Goal: Communication & Community: Participate in discussion

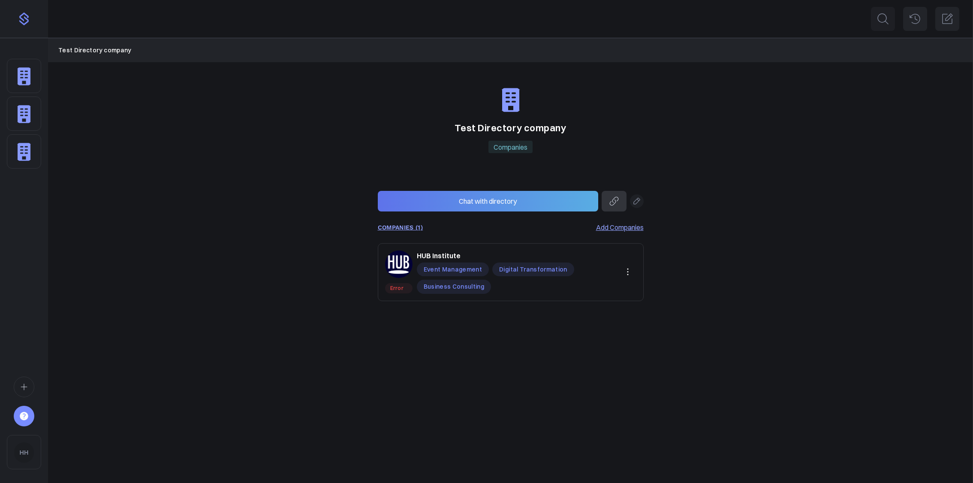
click at [638, 202] on icon at bounding box center [636, 201] width 9 height 9
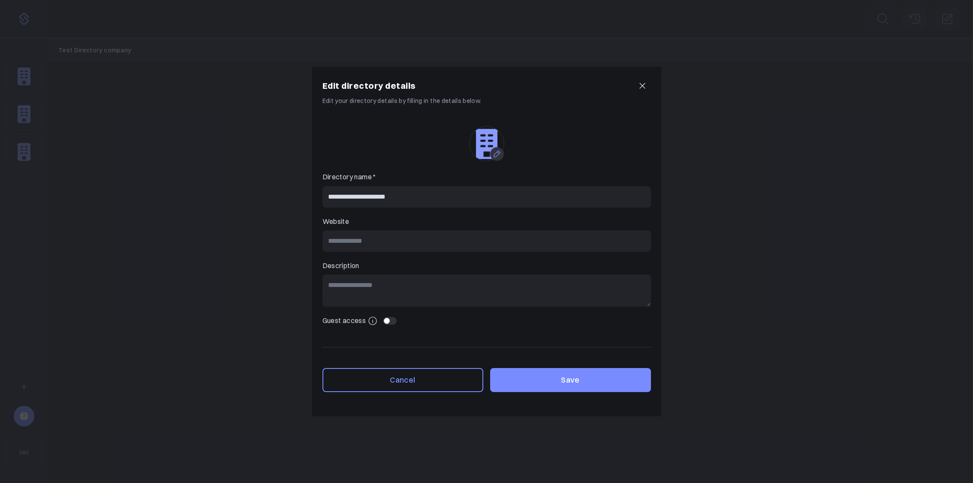
click at [641, 87] on icon "button" at bounding box center [642, 85] width 5 height 5
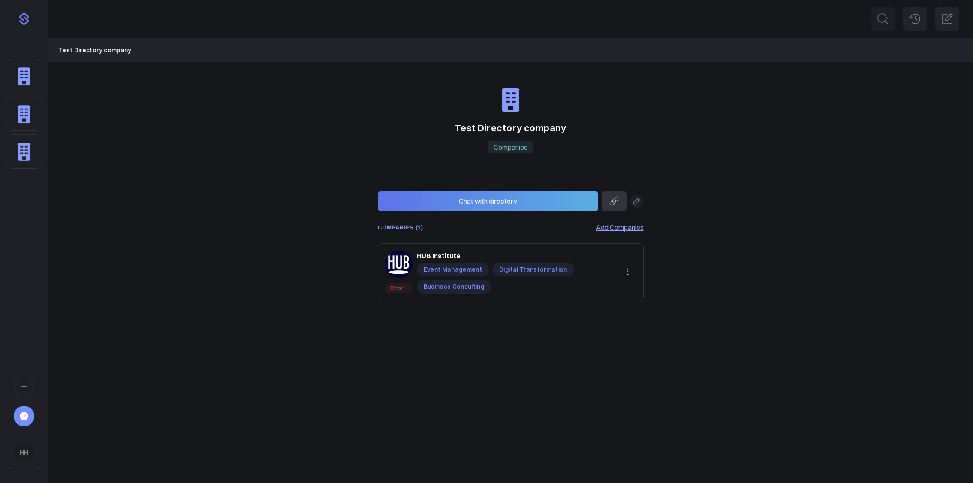
click at [4, 78] on div "Sidebar" at bounding box center [24, 253] width 48 height 431
click at [33, 78] on img "Sidebar" at bounding box center [24, 76] width 20 height 21
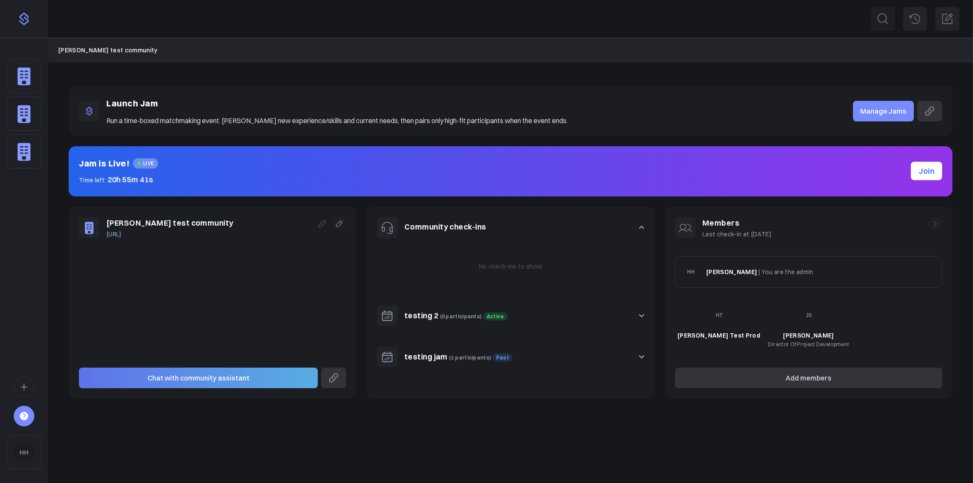
click at [339, 228] on button at bounding box center [339, 224] width 14 height 14
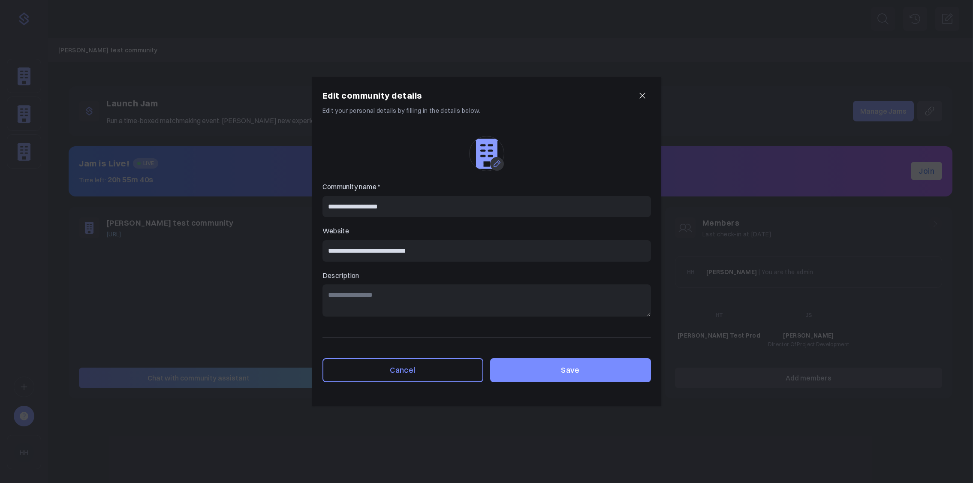
click at [384, 319] on div "**********" at bounding box center [486, 293] width 349 height 225
drag, startPoint x: 409, startPoint y: 345, endPoint x: 414, endPoint y: 341, distance: 6.8
click at [409, 345] on div "Cancel Save" at bounding box center [486, 359] width 328 height 45
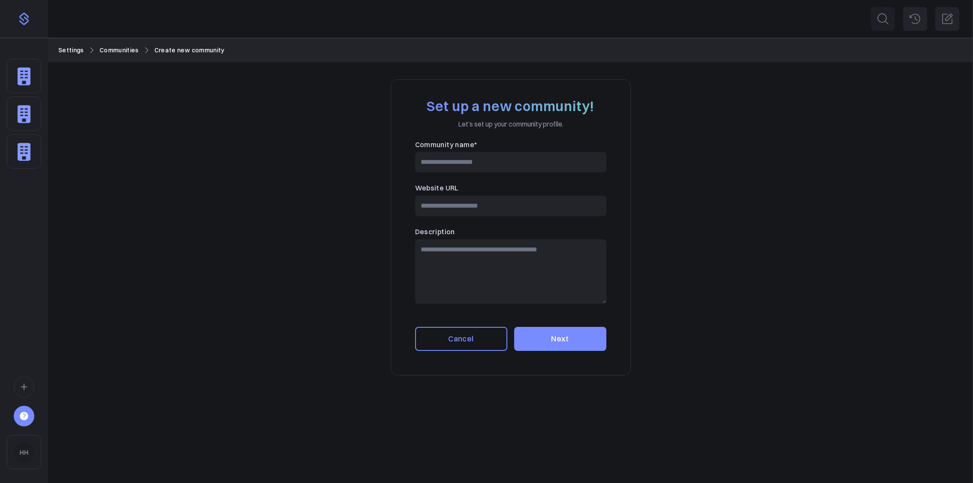
click at [32, 79] on img "Sidebar" at bounding box center [24, 76] width 20 height 21
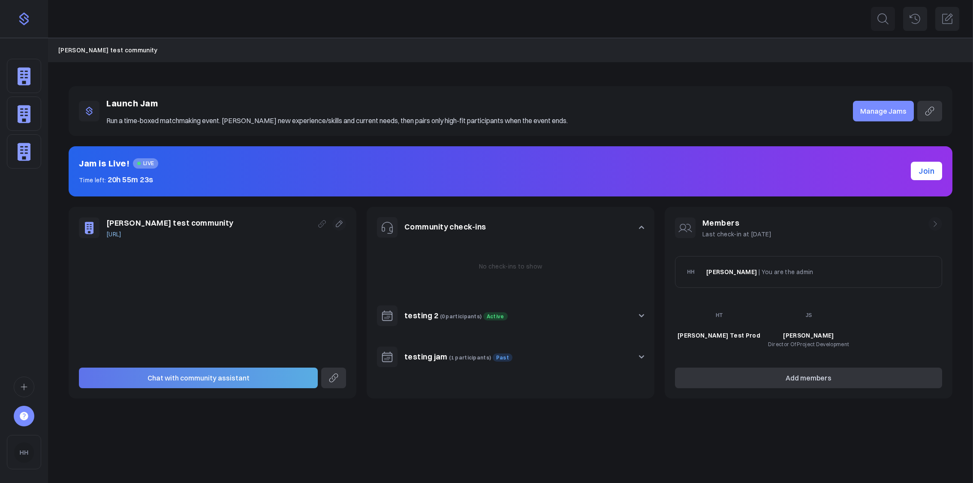
click at [891, 113] on link "Manage Jams" at bounding box center [883, 111] width 61 height 21
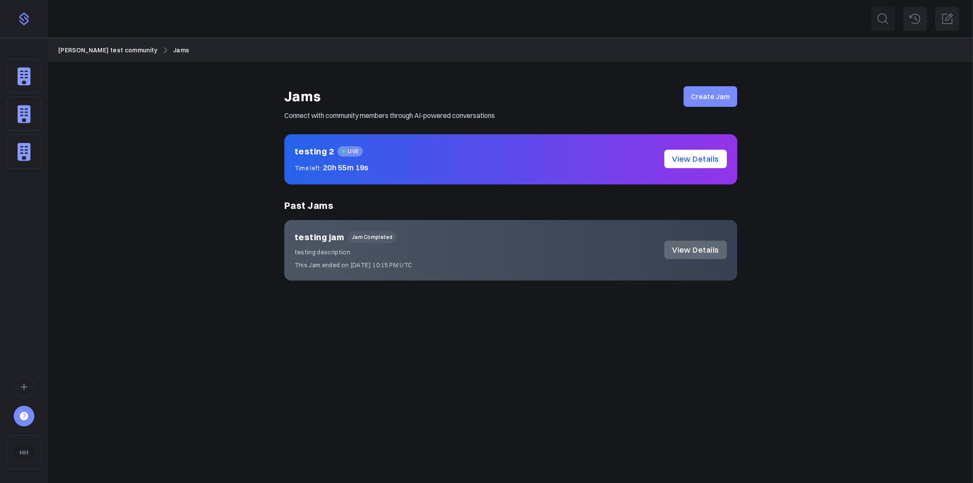
click at [704, 159] on link "View Details" at bounding box center [695, 159] width 62 height 18
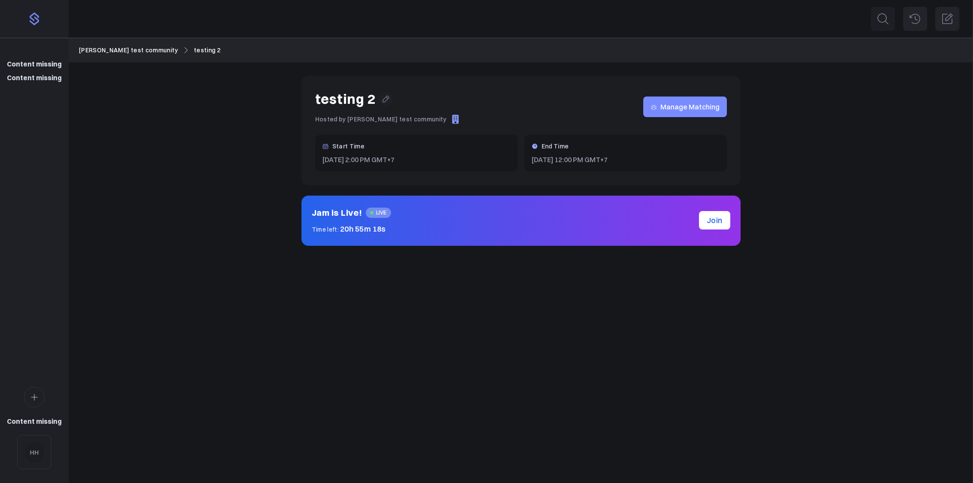
click at [383, 102] on icon at bounding box center [386, 99] width 9 height 9
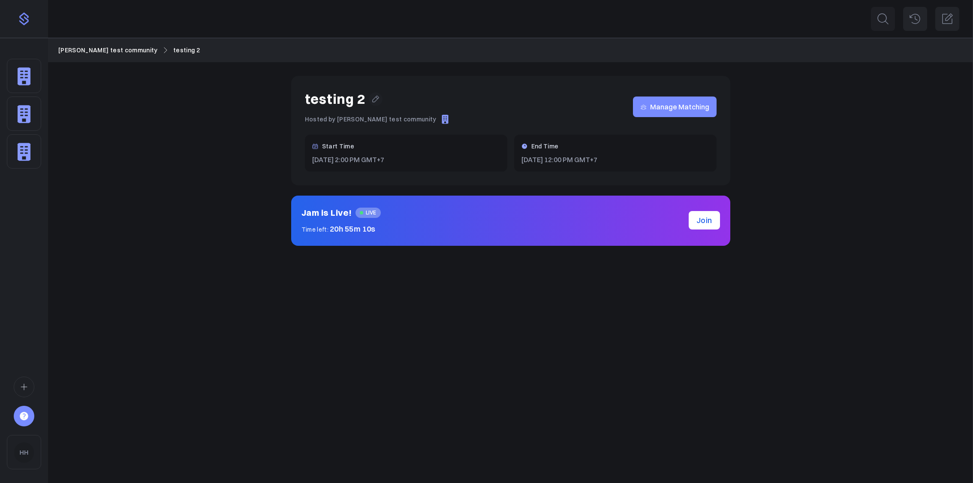
click at [432, 299] on div "CHAT HISTORY Search for people or companies Ctrl K" at bounding box center [510, 241] width 925 height 483
click at [377, 99] on icon at bounding box center [375, 99] width 9 height 9
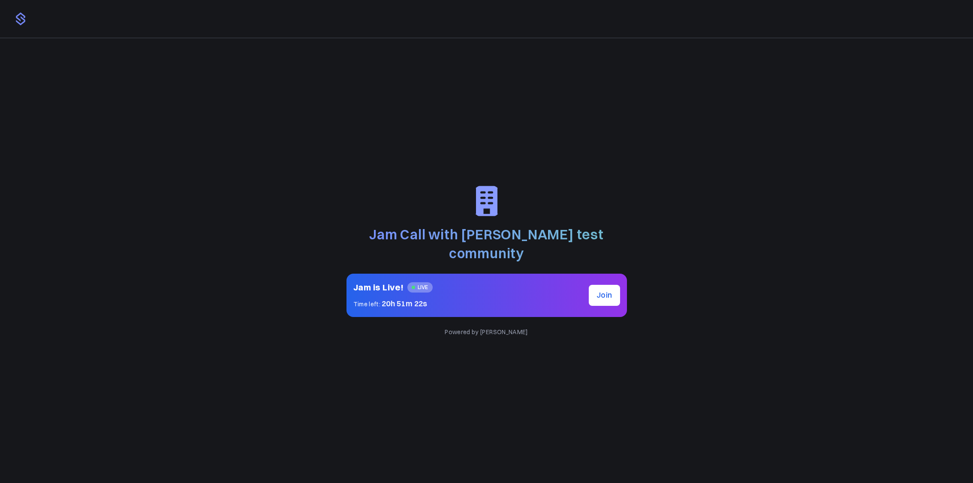
click at [596, 290] on span "Join" at bounding box center [604, 295] width 16 height 10
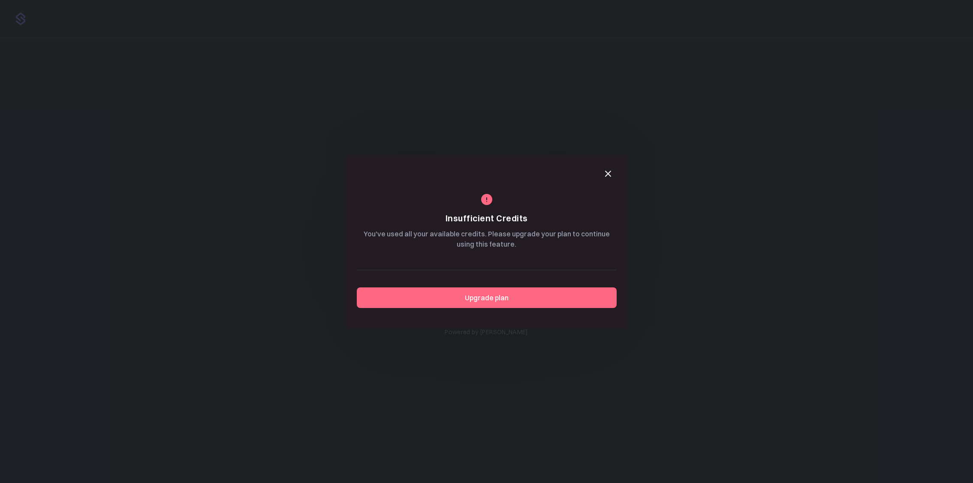
click at [608, 171] on icon "button" at bounding box center [608, 173] width 10 height 10
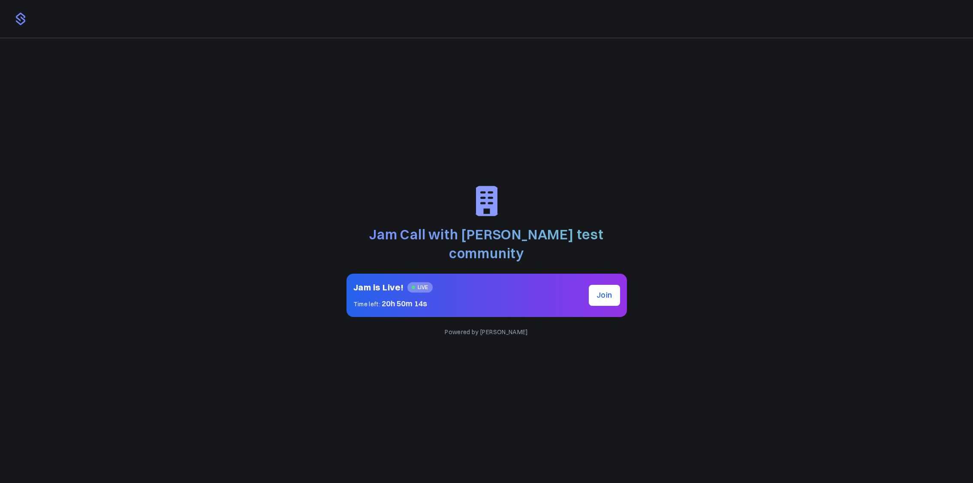
click at [596, 290] on span "Join" at bounding box center [604, 295] width 16 height 10
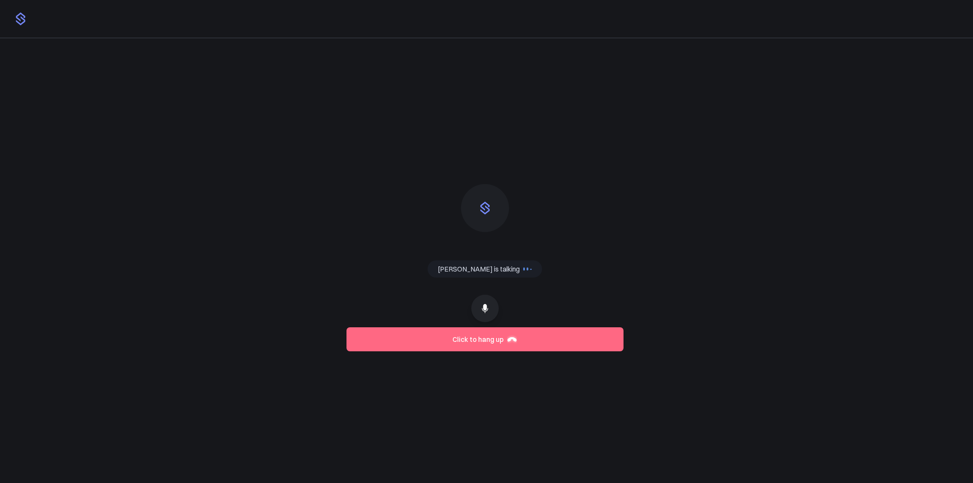
click at [481, 310] on icon at bounding box center [485, 308] width 10 height 10
click at [452, 344] on button "Click to hang up" at bounding box center [484, 340] width 277 height 24
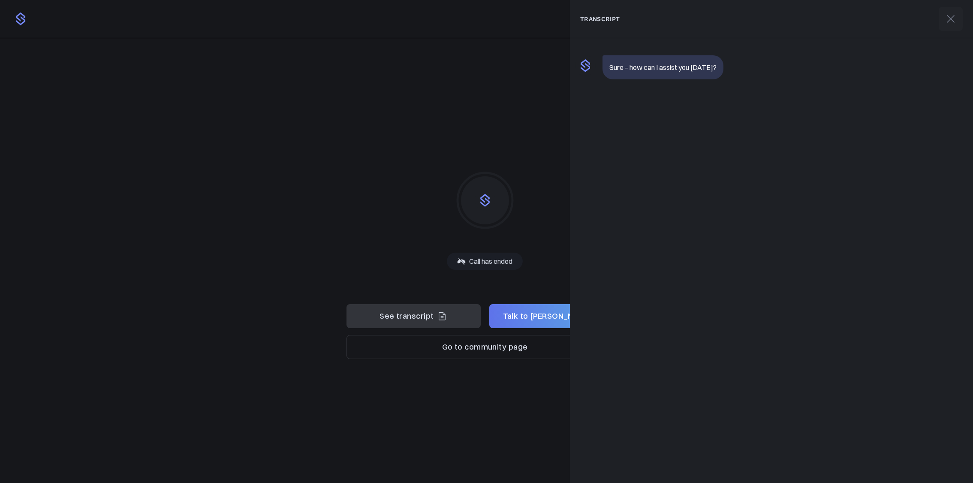
click at [957, 23] on icon at bounding box center [951, 19] width 14 height 14
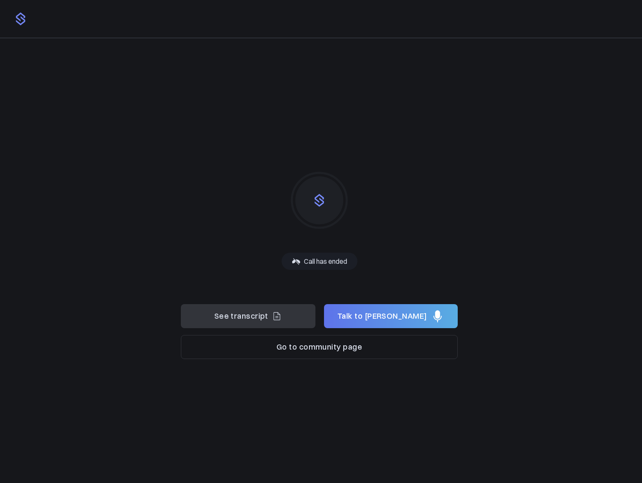
click at [261, 318] on span "See transcript" at bounding box center [241, 316] width 54 height 12
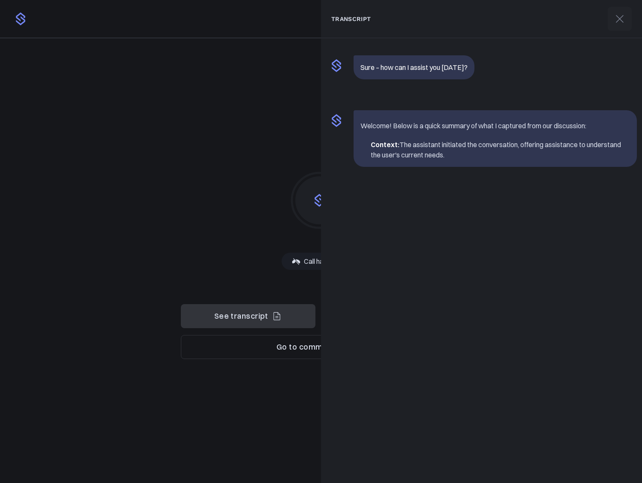
click at [180, 266] on div "Jam Call with Hiep test community Jam is Live! Just a moment... Time left: 20h …" at bounding box center [321, 260] width 642 height 444
click at [626, 22] on icon at bounding box center [620, 19] width 14 height 14
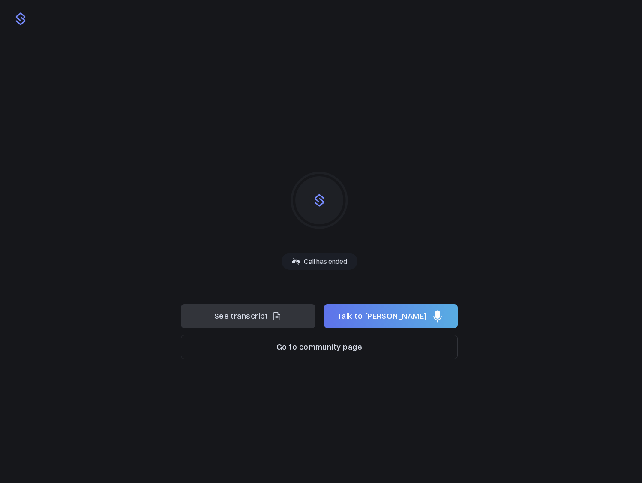
click at [438, 313] on button "Talk to [PERSON_NAME]" at bounding box center [391, 316] width 134 height 24
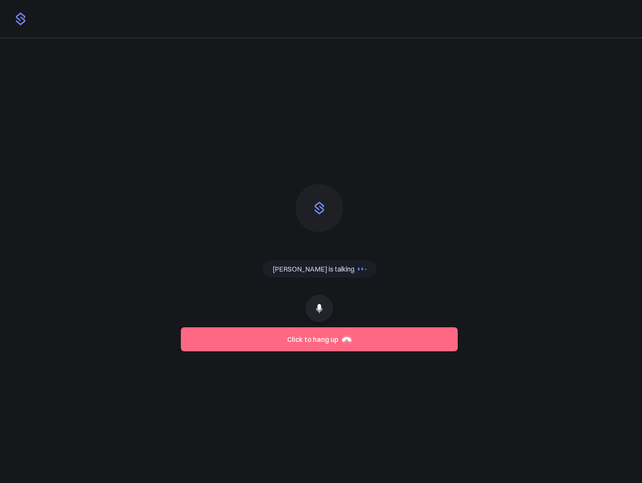
click at [317, 304] on icon at bounding box center [319, 308] width 10 height 10
click at [319, 304] on icon at bounding box center [319, 309] width 10 height 10
click at [321, 310] on icon at bounding box center [319, 309] width 10 height 10
click at [380, 340] on button "Click to hang up" at bounding box center [319, 340] width 277 height 24
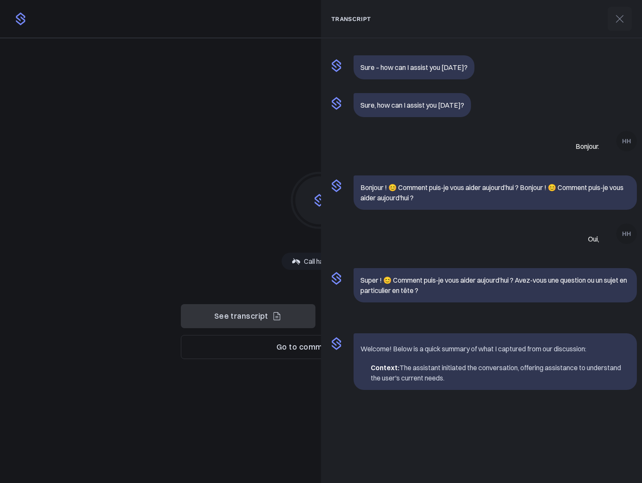
click at [620, 20] on icon at bounding box center [620, 18] width 7 height 7
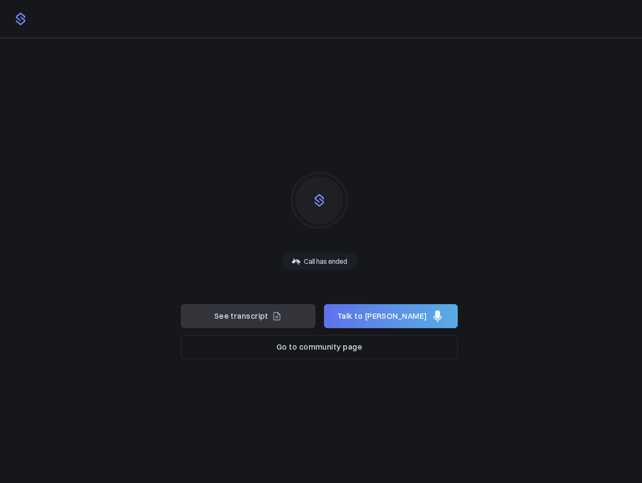
click at [402, 318] on span "Talk to Sena" at bounding box center [382, 316] width 90 height 12
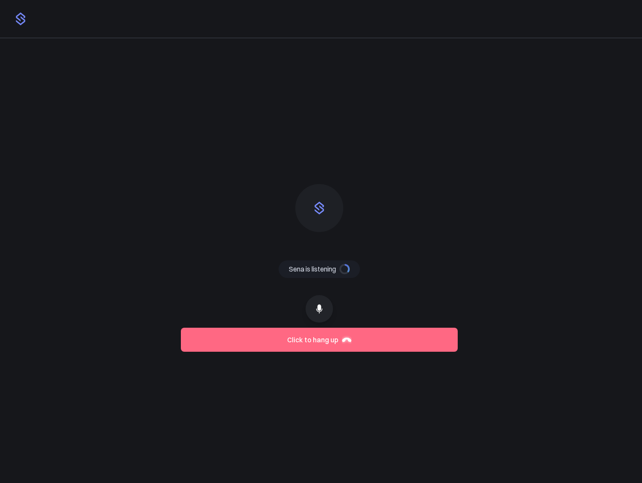
click at [325, 311] on button at bounding box center [319, 308] width 27 height 27
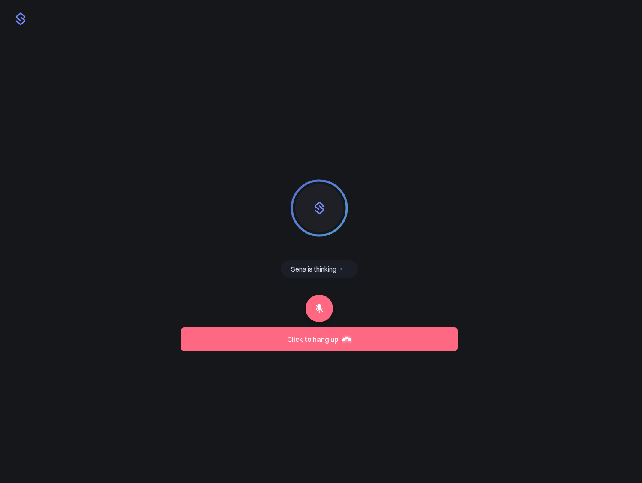
click at [315, 314] on button at bounding box center [319, 308] width 27 height 27
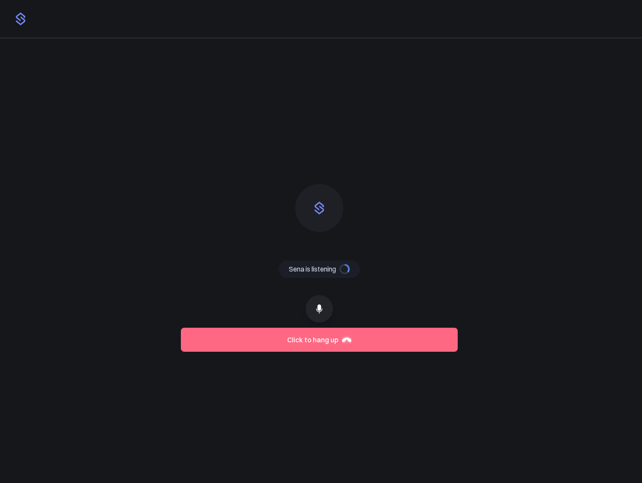
click at [304, 308] on div at bounding box center [319, 308] width 277 height 27
click at [323, 310] on icon at bounding box center [319, 309] width 10 height 10
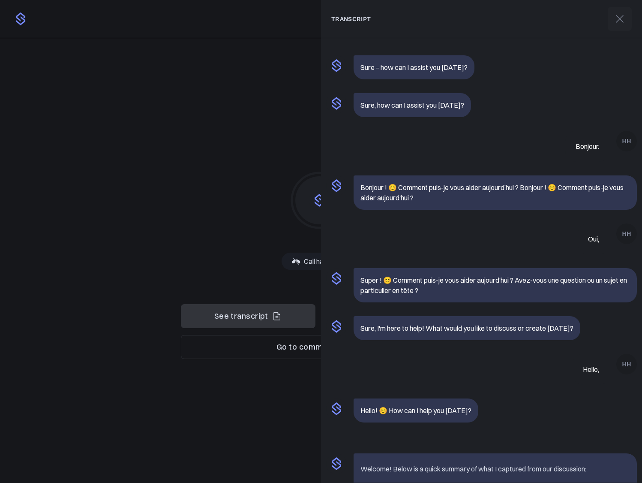
scroll to position [36, 0]
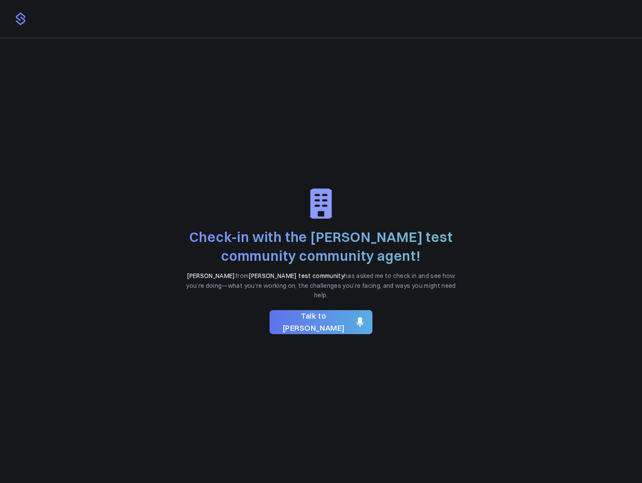
click at [321, 315] on span "Talk to [PERSON_NAME]" at bounding box center [314, 322] width 75 height 25
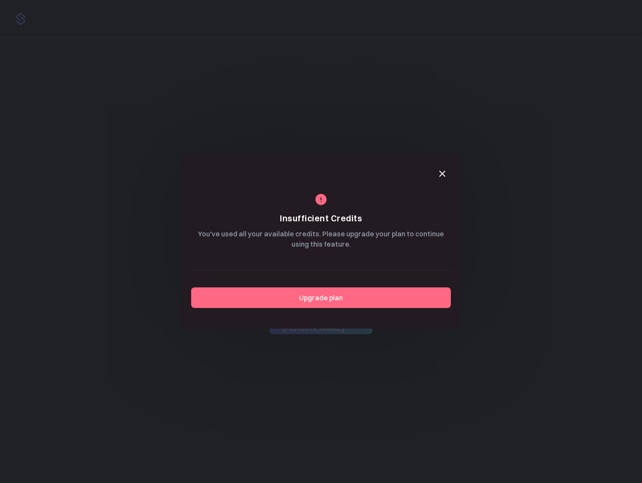
click at [443, 172] on icon "button" at bounding box center [442, 173] width 5 height 5
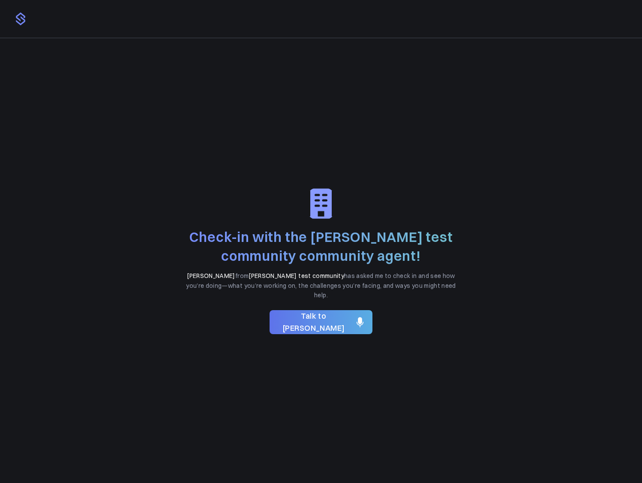
click at [318, 321] on span "Talk to Sena" at bounding box center [314, 322] width 75 height 25
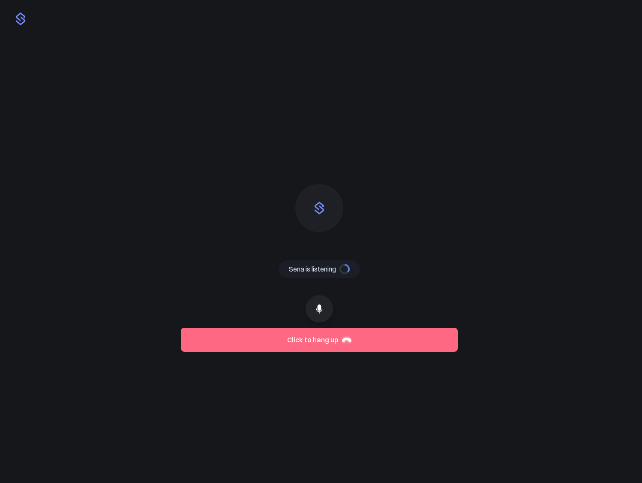
click at [398, 343] on button "Click to hang up" at bounding box center [319, 340] width 277 height 24
